Goal: Book appointment/travel/reservation

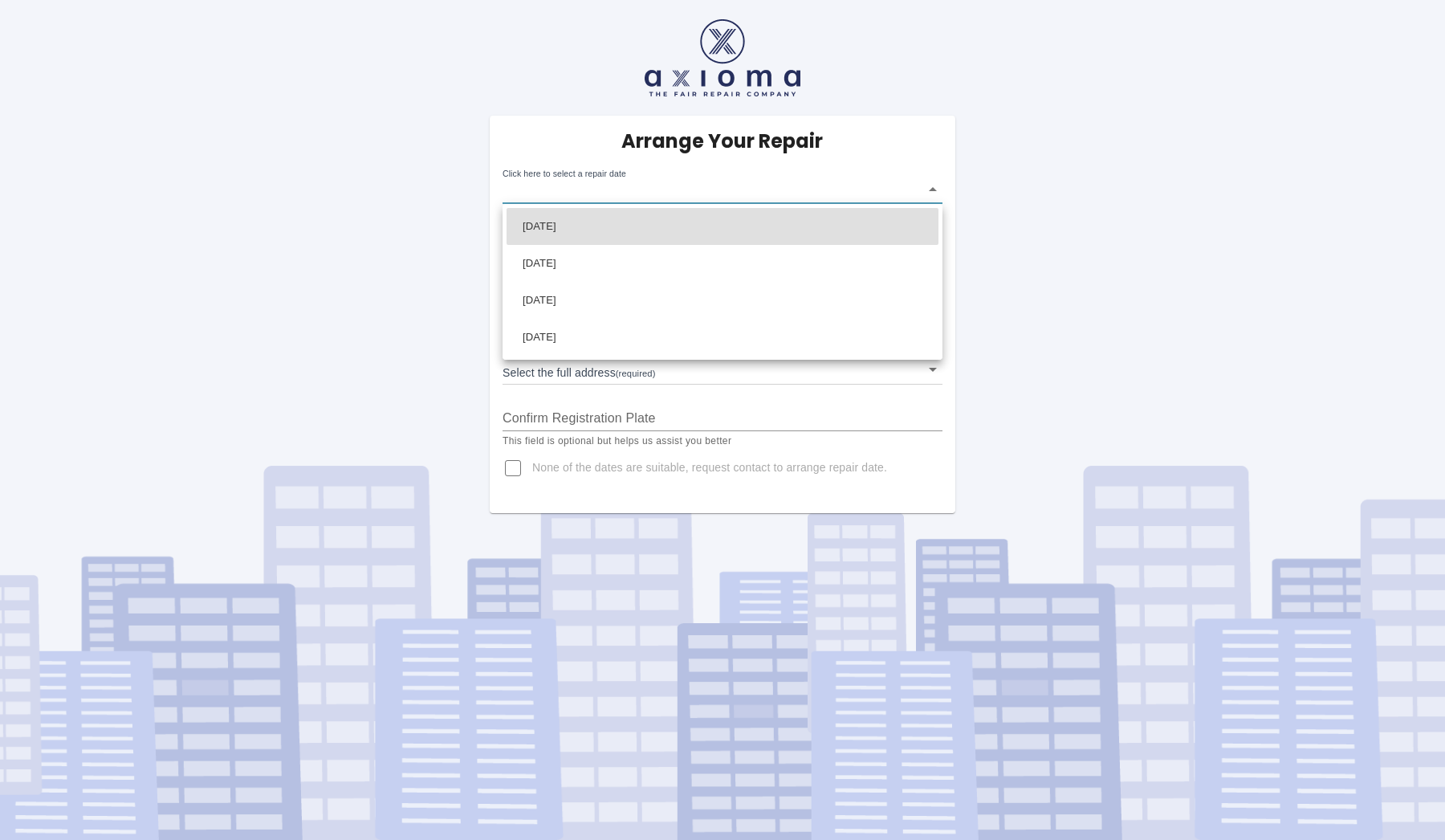
click at [640, 197] on body "Arrange Your Repair Click here to select a repair date ​ Phone Number   * 07572…" at bounding box center [722, 420] width 1445 height 840
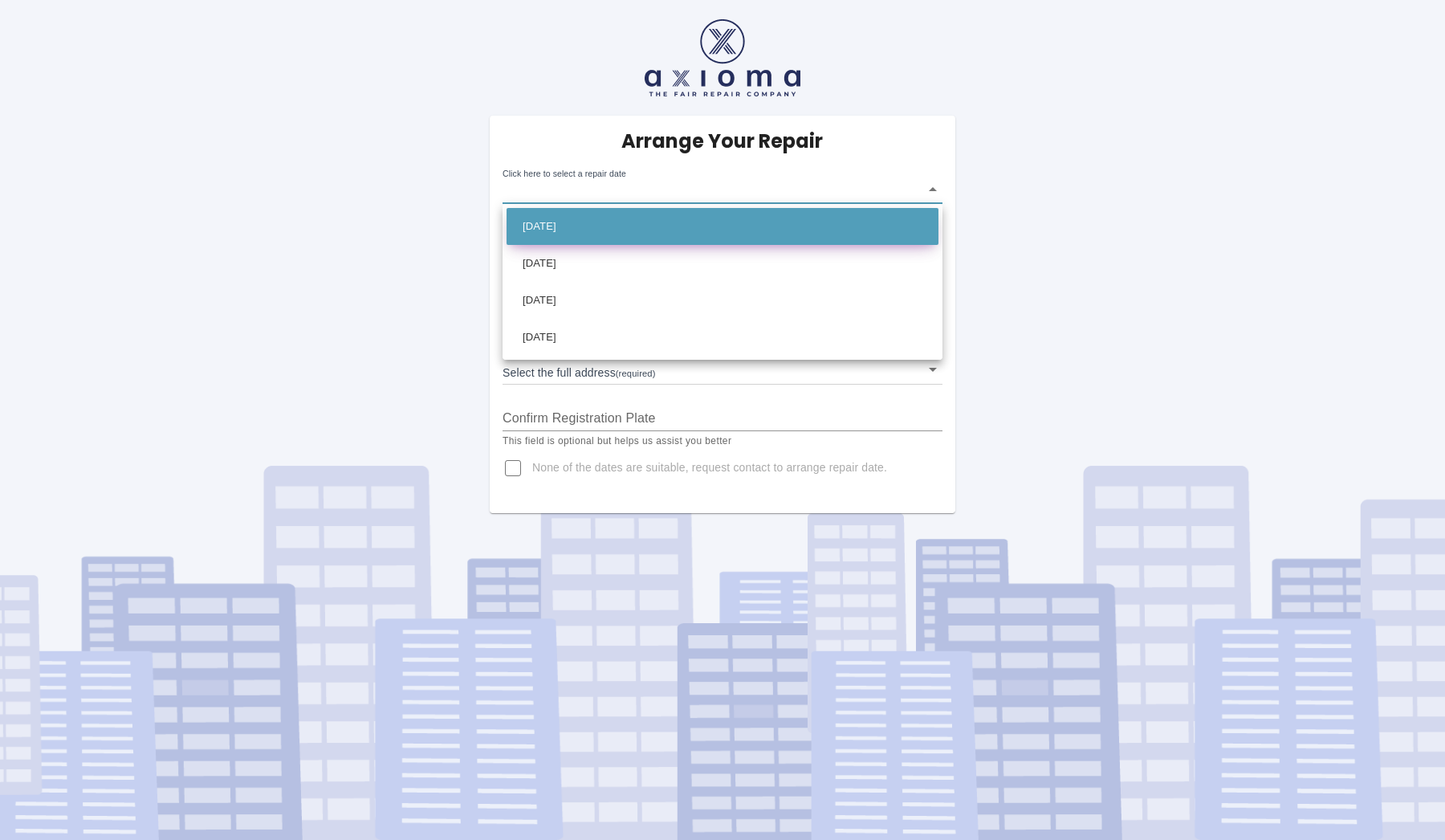
click at [794, 217] on li "[DATE]" at bounding box center [722, 226] width 432 height 37
type input "[DATE]T00:00:00.000Z"
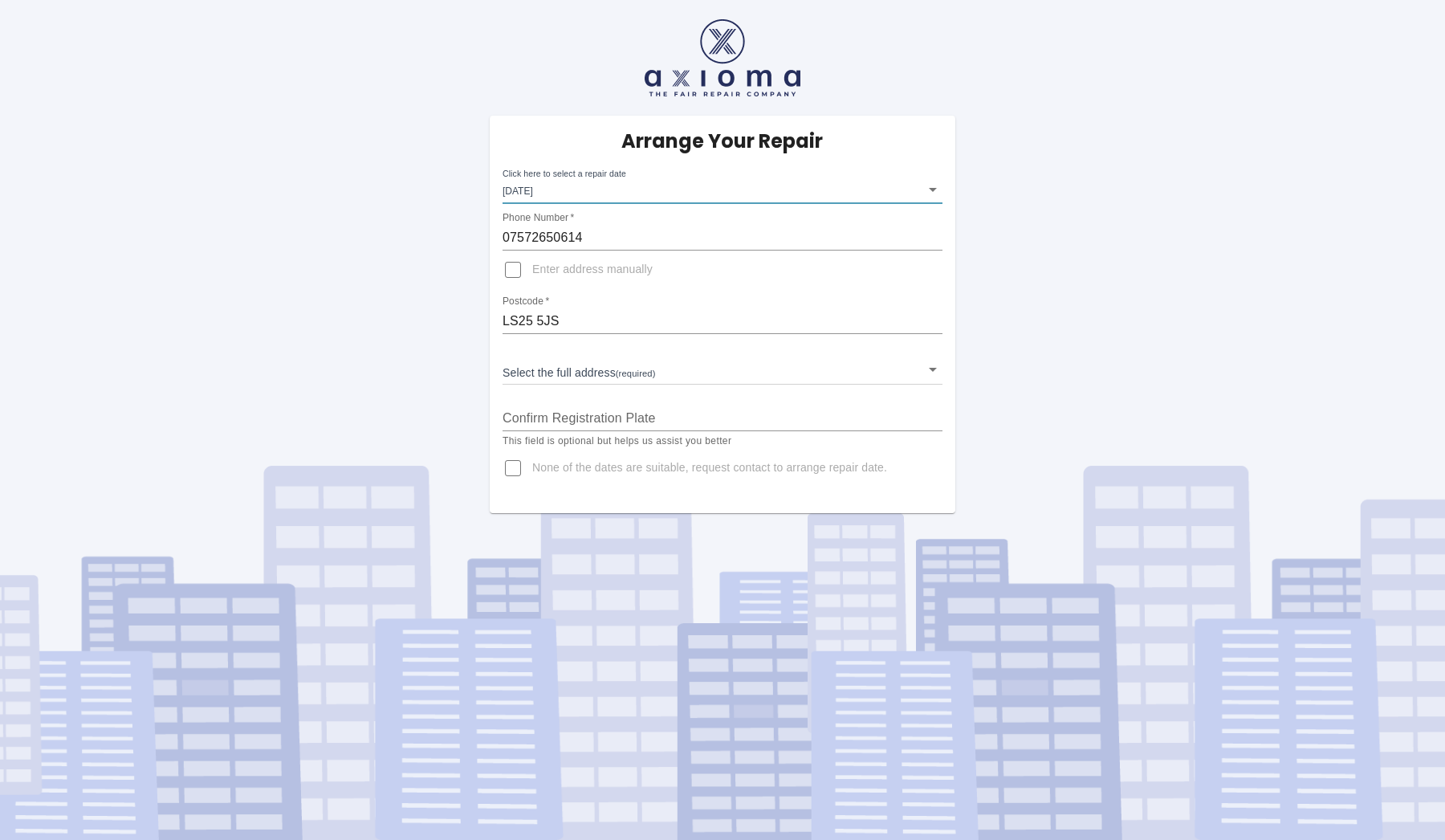
click at [615, 381] on body "Arrange Your Repair Click here to select a repair date [DATE] [DATE]T00:00:00.0…" at bounding box center [722, 420] width 1445 height 840
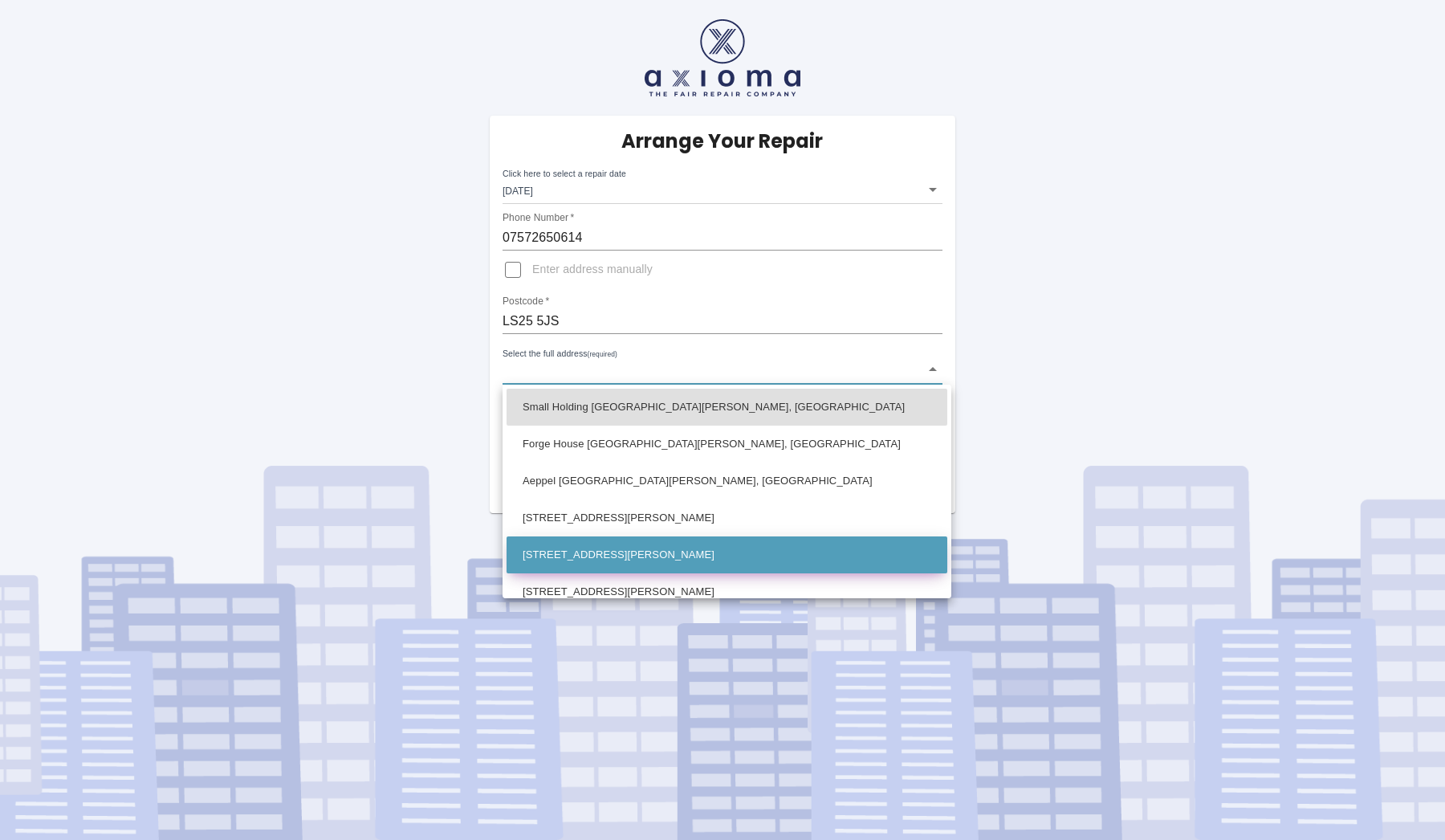
click at [616, 558] on li "[STREET_ADDRESS][PERSON_NAME]" at bounding box center [726, 555] width 440 height 37
type input "[STREET_ADDRESS][PERSON_NAME]"
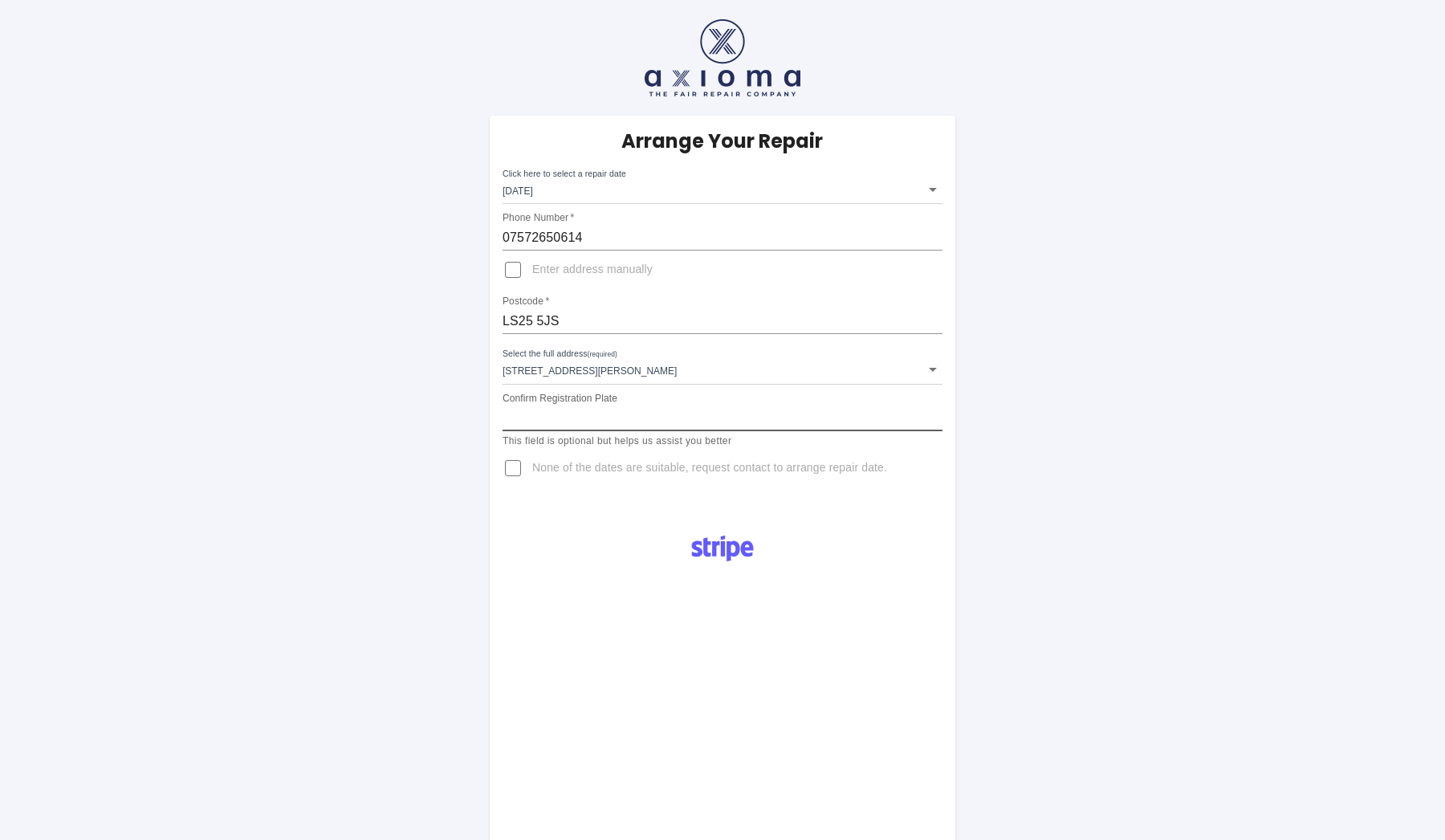
click at [635, 408] on input "Confirm Registration Plate" at bounding box center [722, 418] width 439 height 26
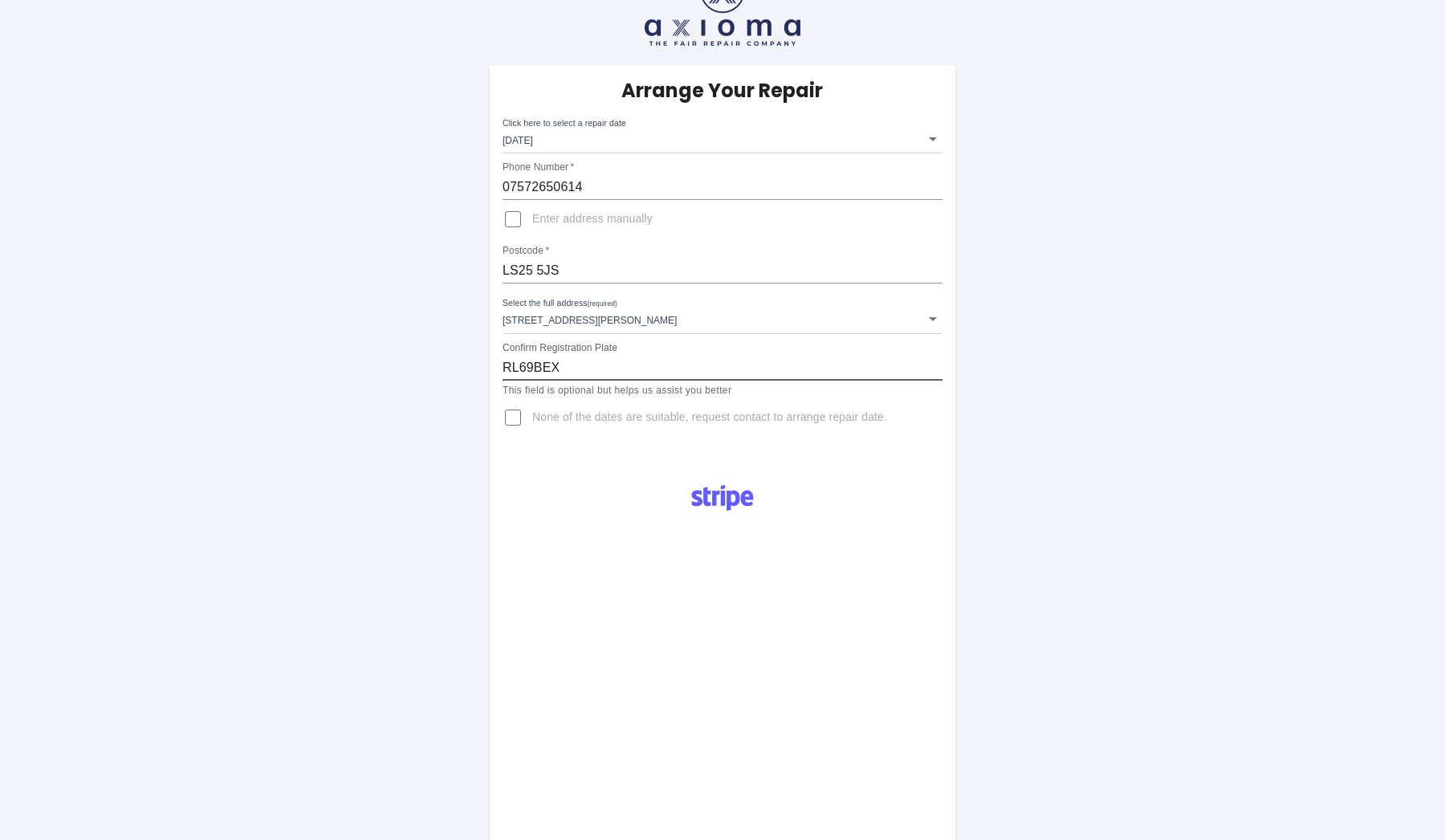
scroll to position [63, 0]
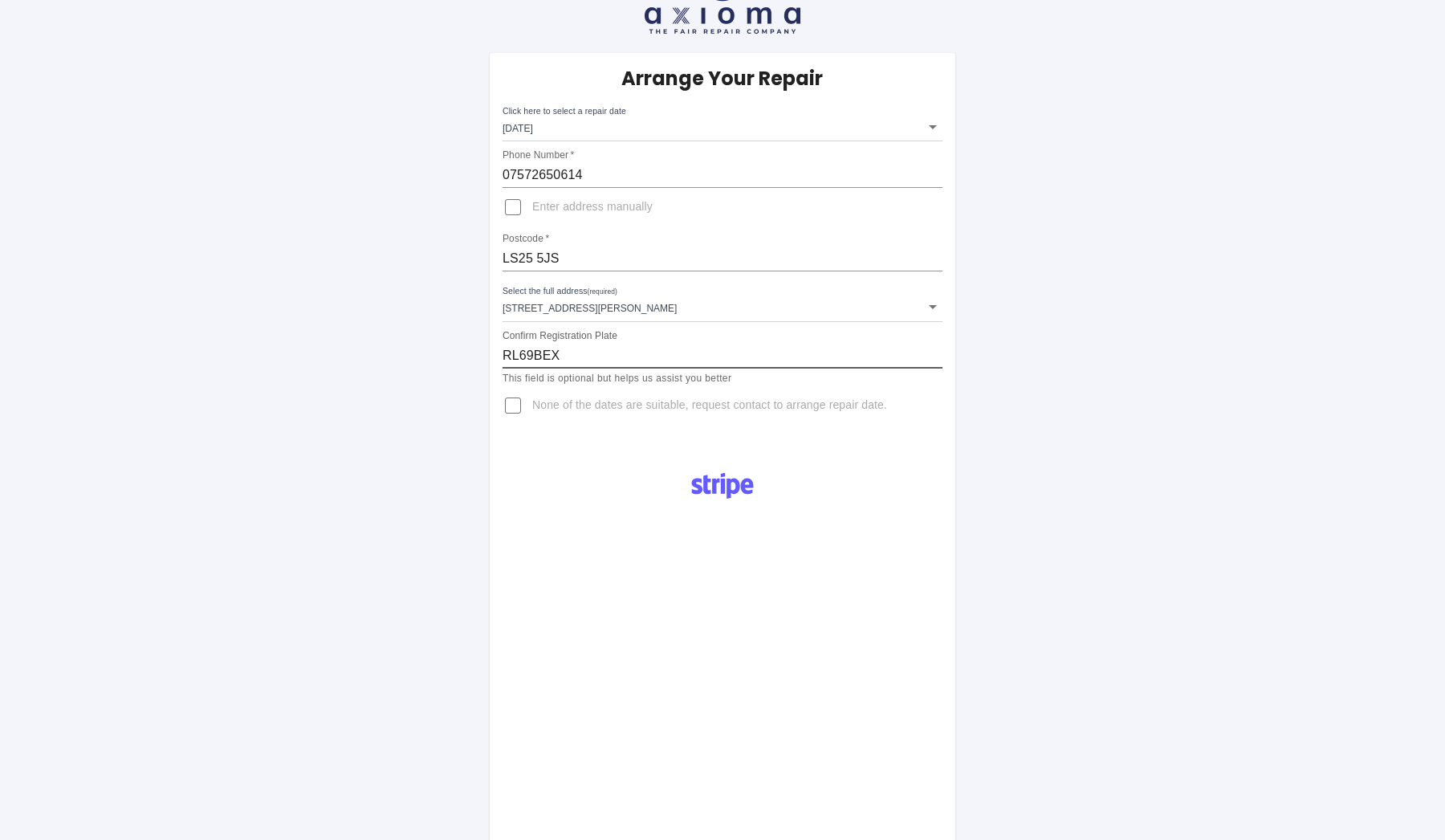
type input "RL69BEX"
click at [419, 431] on div "Arrange Your Repair Click here to select a repair date [DATE] [DATE]T00:00:00.0…" at bounding box center [722, 589] width 1469 height 1303
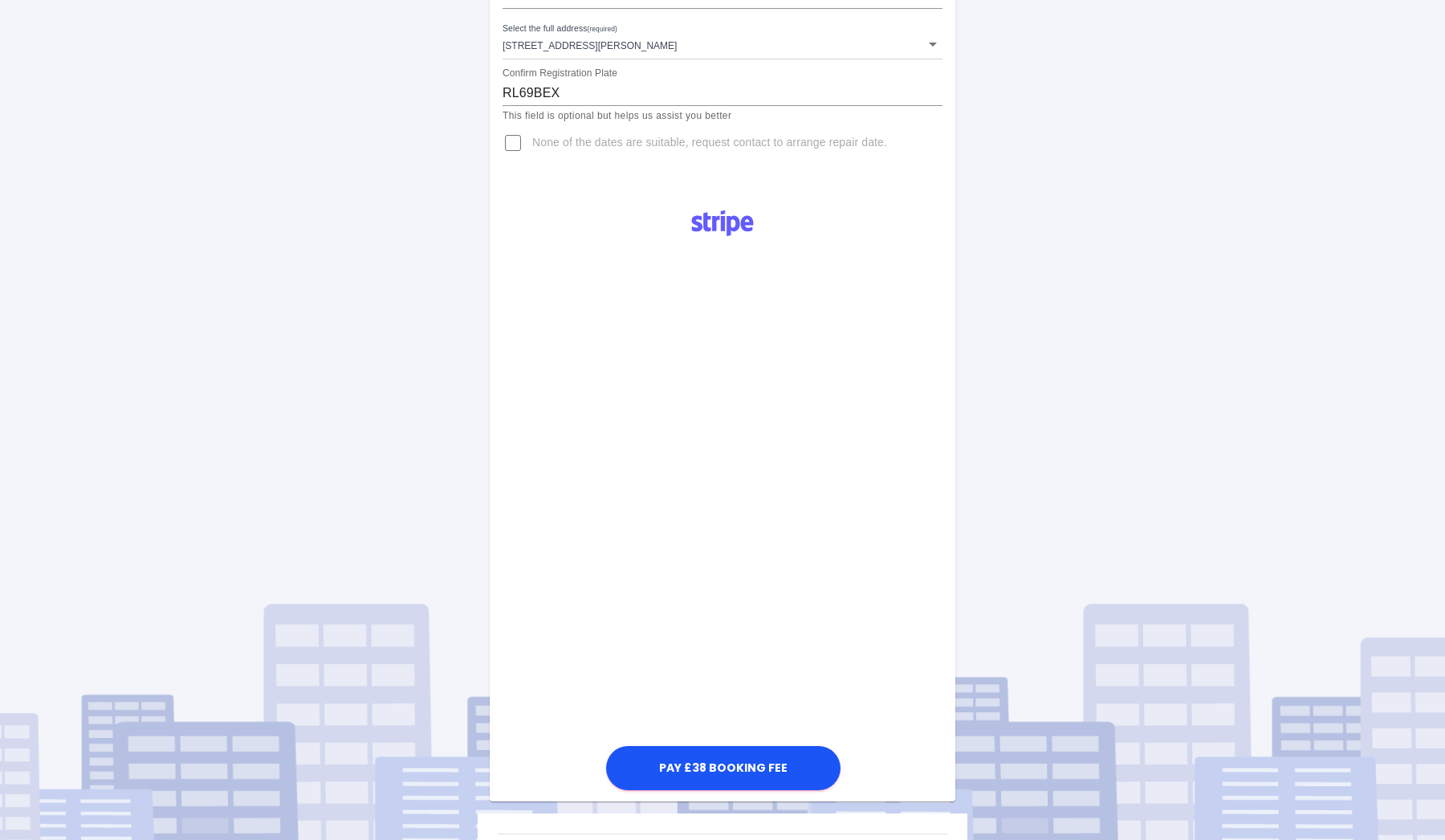
scroll to position [459, 0]
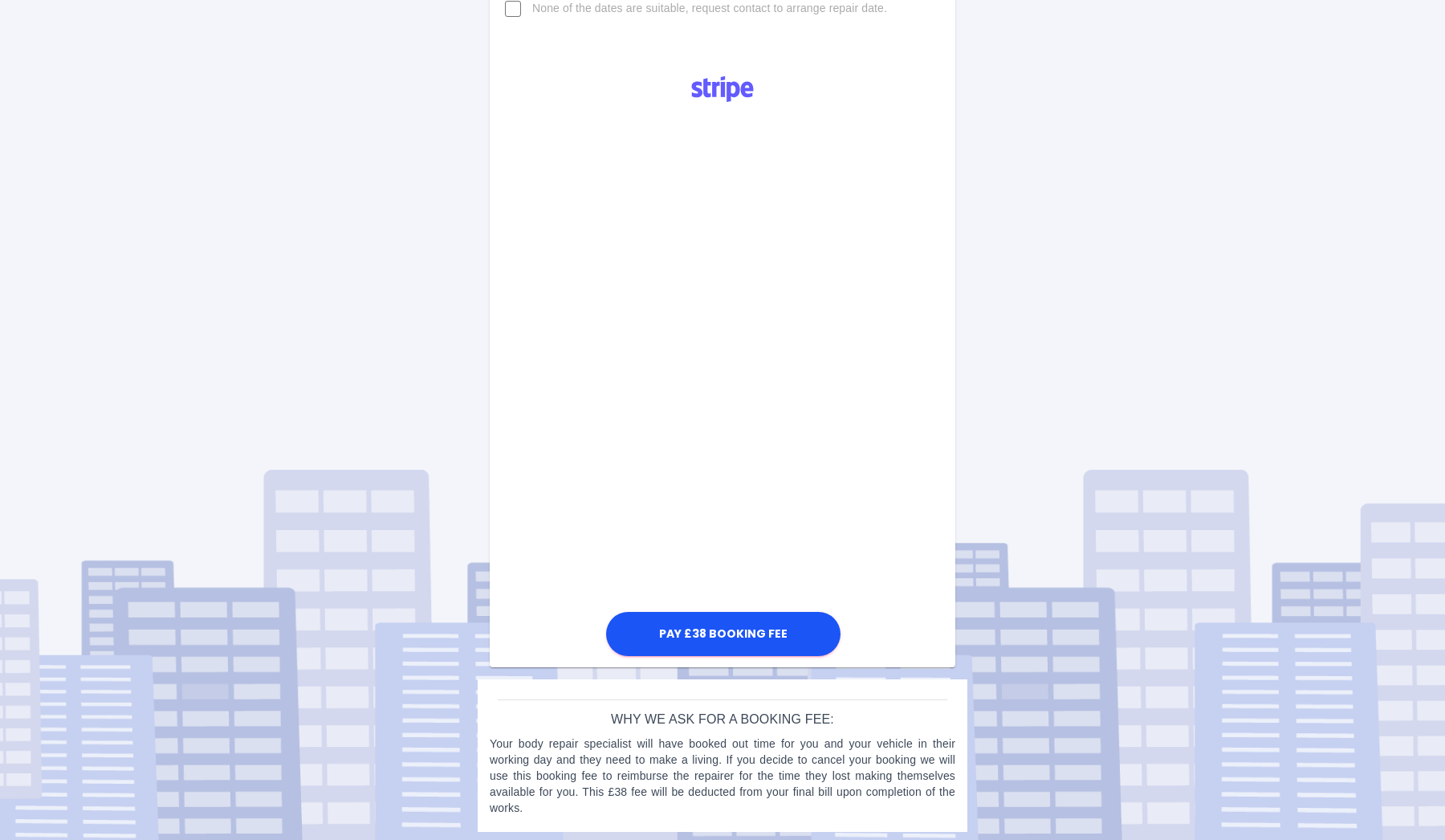
click at [524, 368] on div "Pay £38 Booking Fee" at bounding box center [722, 361] width 465 height 597
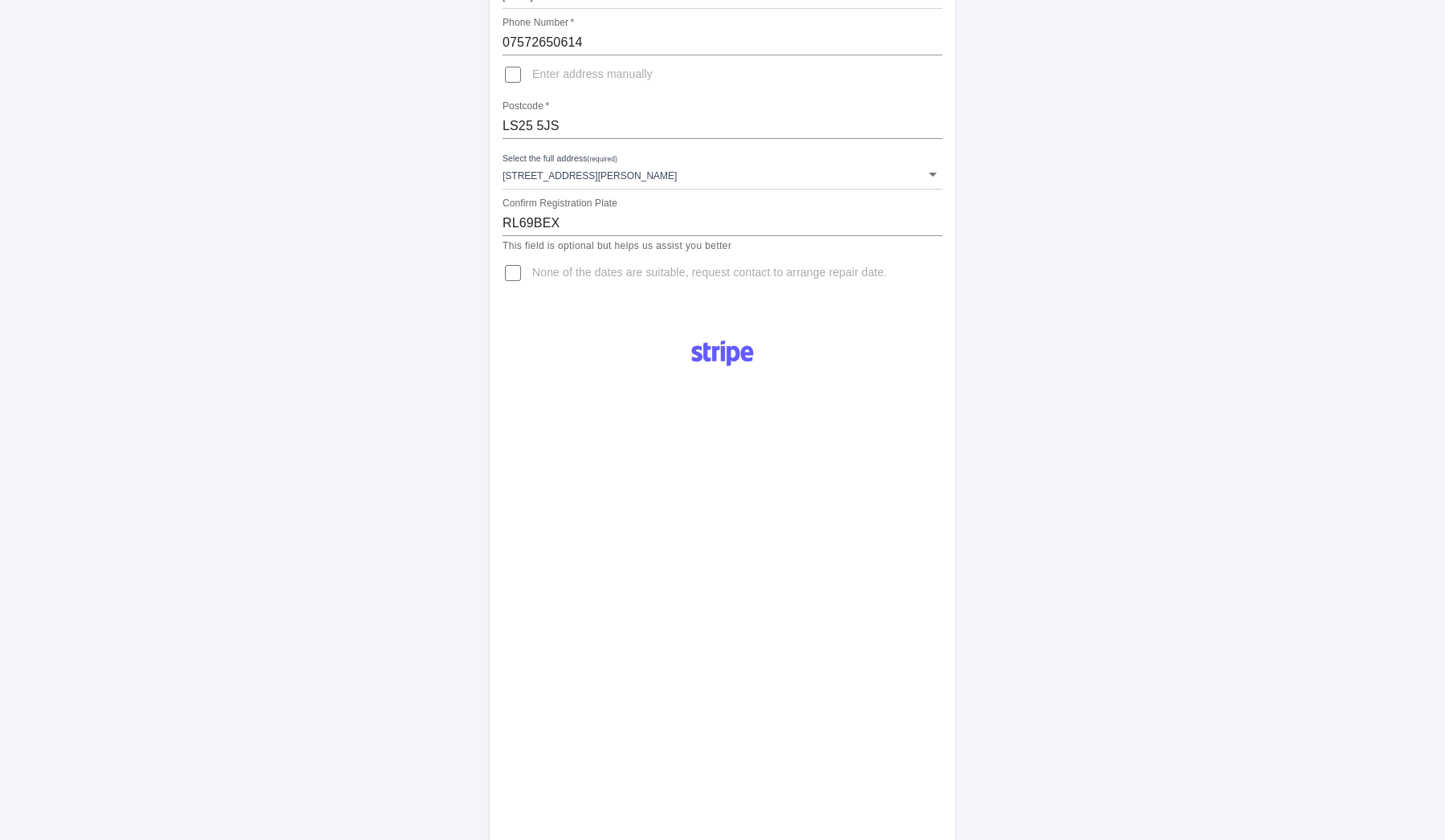
scroll to position [151, 0]
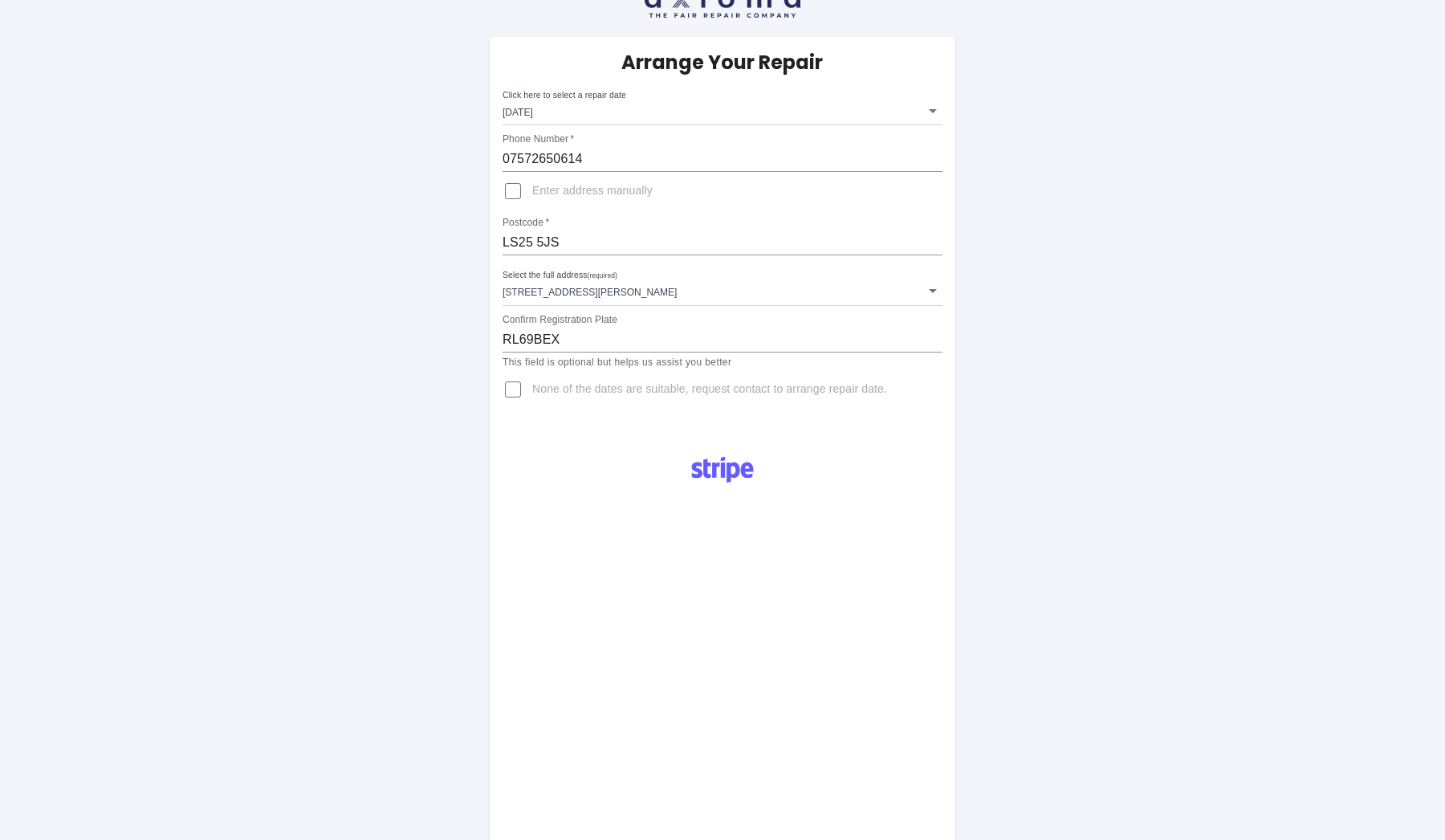
click at [650, 103] on body "Arrange Your Repair Click here to select a repair date [DATE] [DATE]T00:00:00.0…" at bounding box center [722, 710] width 1445 height 1577
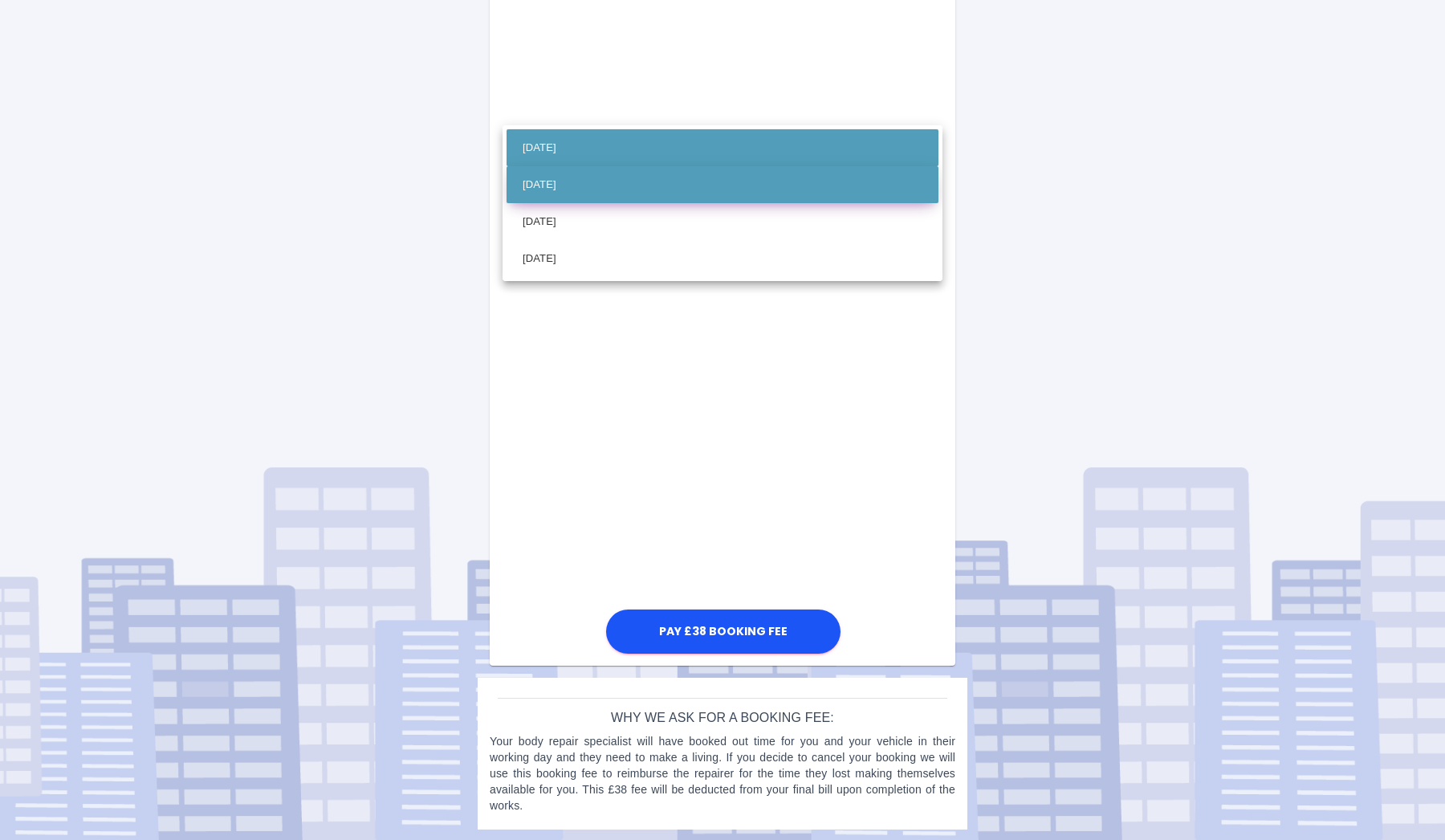
click at [655, 185] on li "[DATE]" at bounding box center [722, 185] width 432 height 37
type input "[DATE]T00:00:00.000Z"
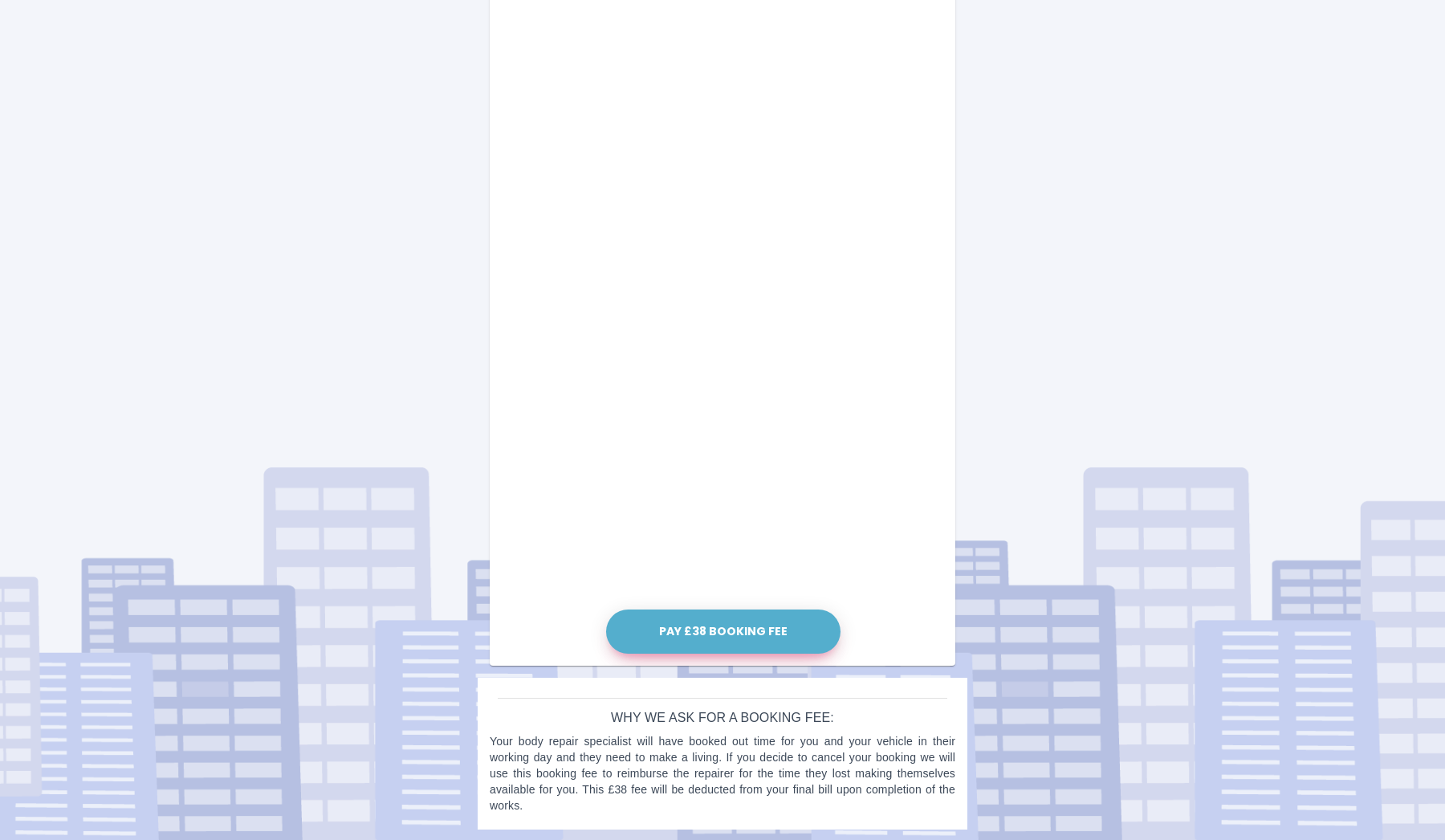
click at [728, 629] on button "Pay £38 Booking Fee" at bounding box center [723, 632] width 234 height 44
